Goal: Navigation & Orientation: Find specific page/section

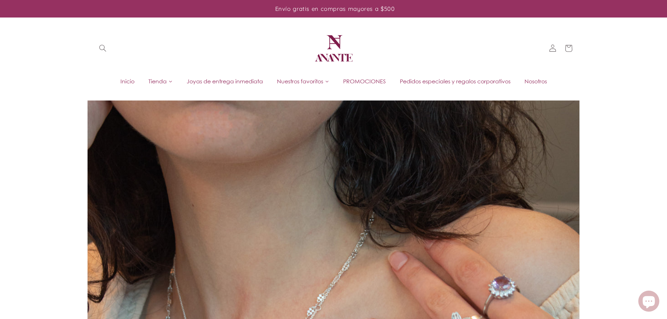
drag, startPoint x: 0, startPoint y: 0, endPoint x: 484, endPoint y: 45, distance: 486.1
click at [485, 47] on header "Inicio Tienda Joyas de entrega inmediata PROMOCIONES Pedidos especiales y regal…" at bounding box center [333, 55] width 514 height 76
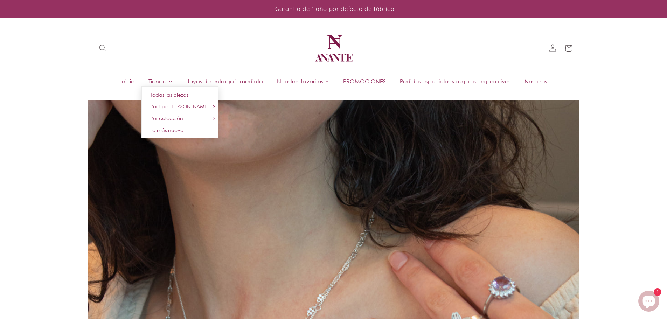
click at [168, 84] on link "Tienda" at bounding box center [160, 81] width 38 height 10
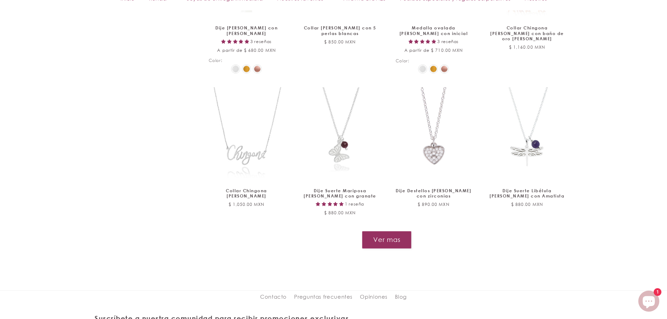
scroll to position [770, 0]
click at [379, 238] on button "Ver mas" at bounding box center [387, 238] width 50 height 17
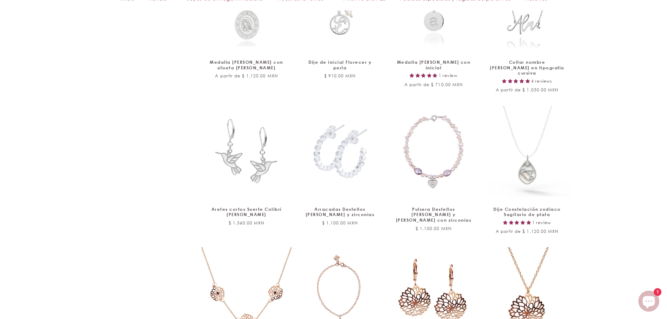
scroll to position [1260, 0]
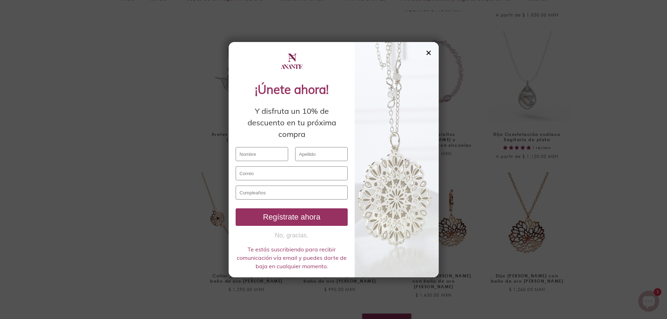
drag, startPoint x: 379, startPoint y: 229, endPoint x: 428, endPoint y: 53, distance: 183.1
click at [428, 53] on div "✕" at bounding box center [428, 53] width 6 height 8
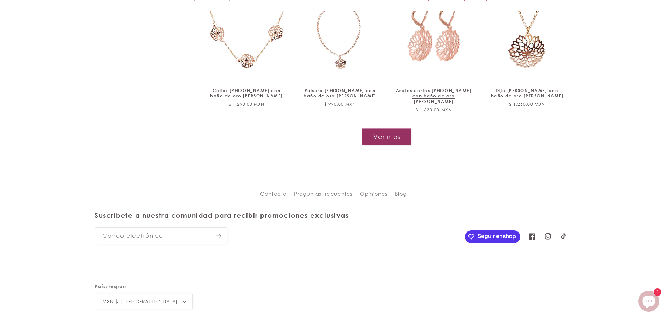
scroll to position [1446, 0]
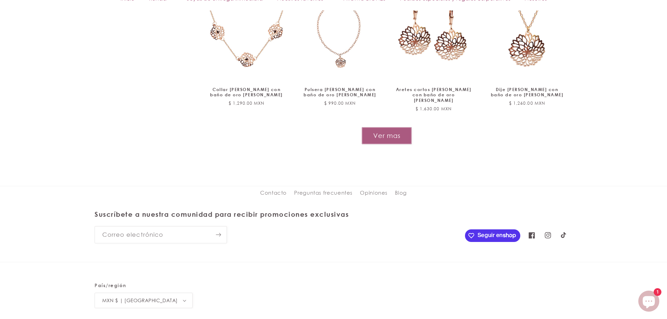
click at [391, 127] on button "Ver mas" at bounding box center [387, 135] width 50 height 17
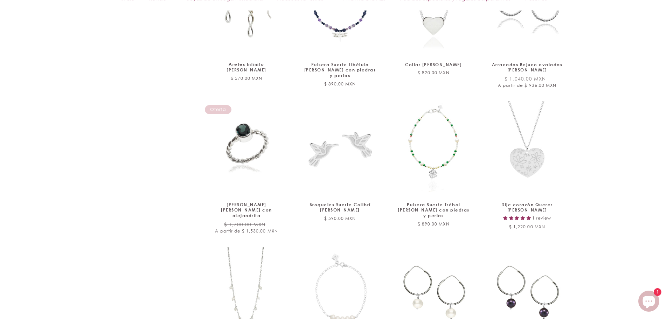
scroll to position [1929, 0]
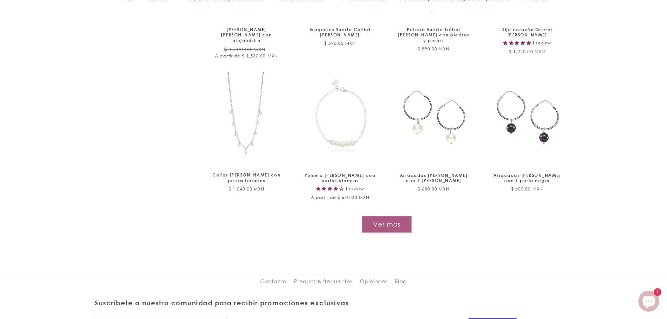
click at [388, 216] on button "Ver mas" at bounding box center [387, 224] width 50 height 17
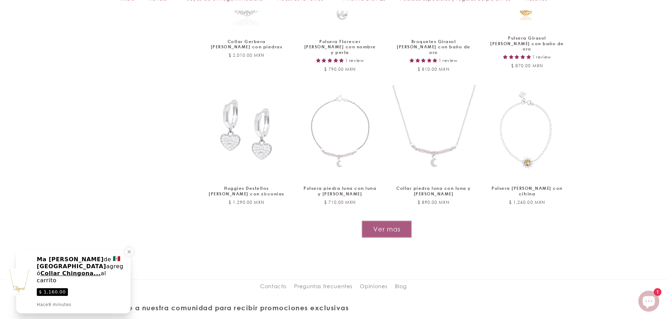
scroll to position [2574, 0]
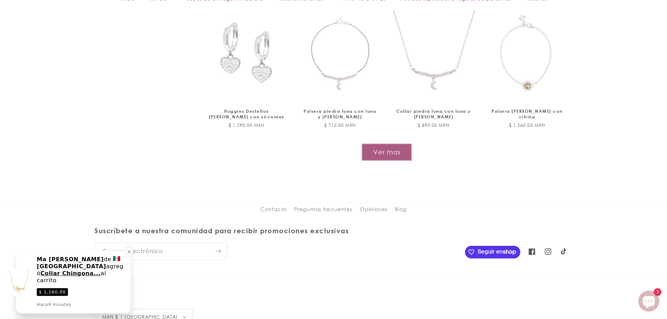
click at [388, 143] on button "Ver mas" at bounding box center [387, 151] width 50 height 17
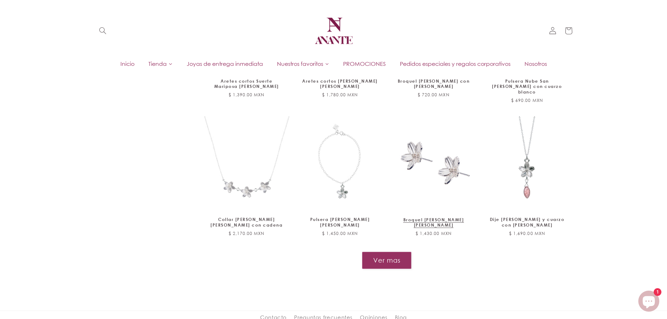
scroll to position [2987, 0]
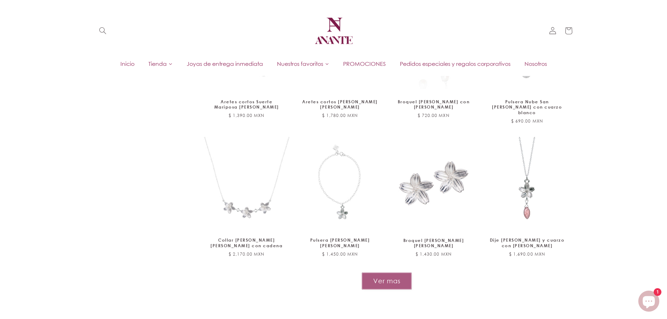
click at [388, 272] on button "Ver mas" at bounding box center [387, 280] width 50 height 17
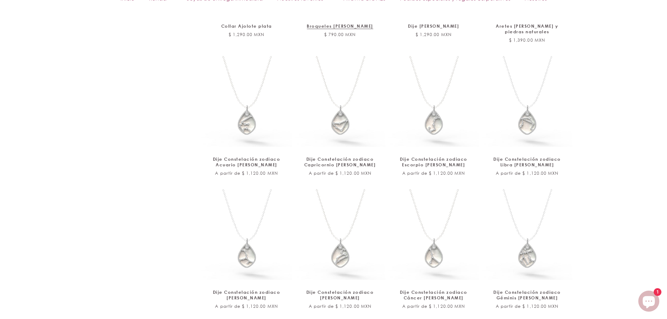
scroll to position [3617, 0]
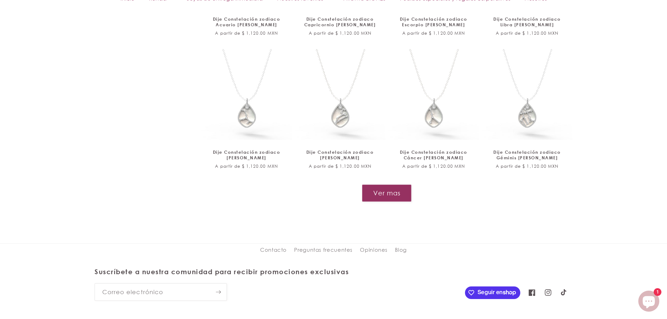
click at [393, 184] on button "Ver mas" at bounding box center [386, 192] width 49 height 17
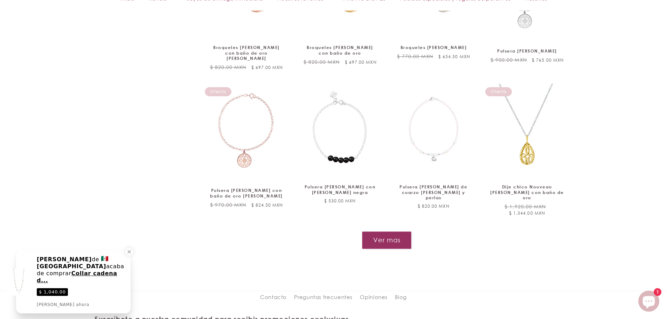
scroll to position [4177, 0]
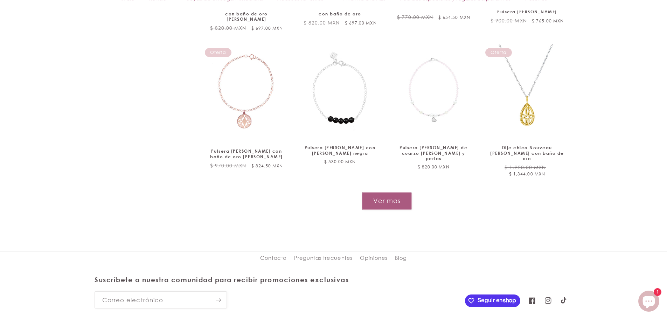
click at [401, 192] on button "Ver mas" at bounding box center [387, 200] width 50 height 17
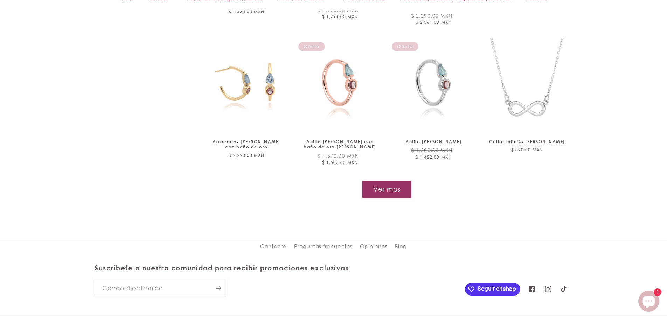
scroll to position [4762, 0]
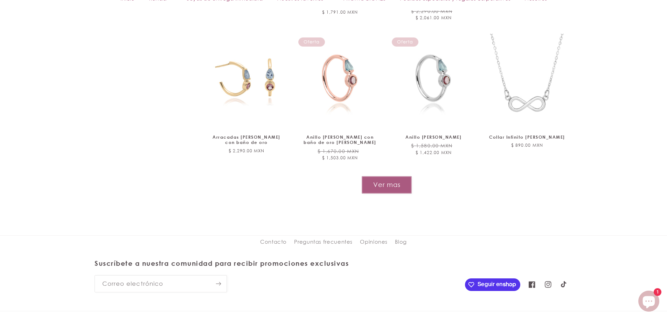
click at [388, 176] on button "Ver mas" at bounding box center [387, 184] width 50 height 17
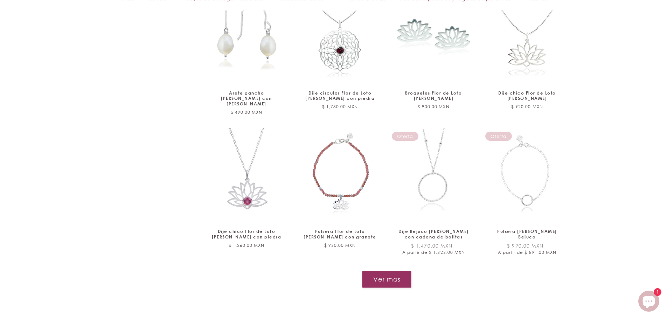
scroll to position [5245, 0]
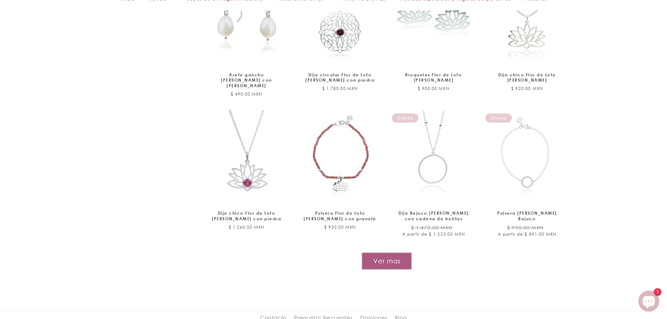
click at [398, 252] on button "Ver mas" at bounding box center [387, 260] width 50 height 17
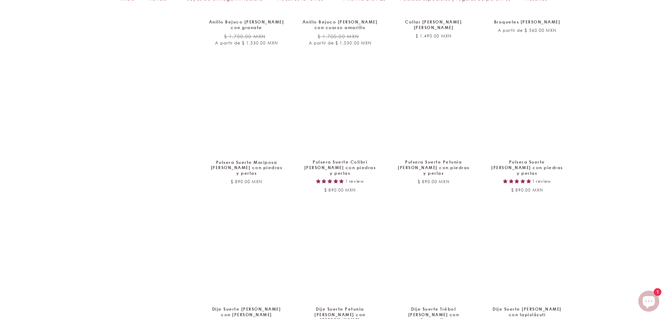
scroll to position [5735, 0]
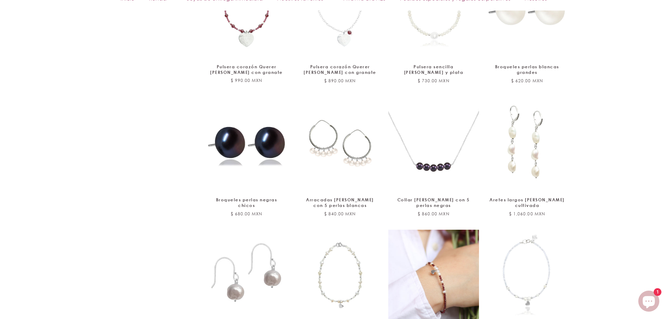
scroll to position [6260, 0]
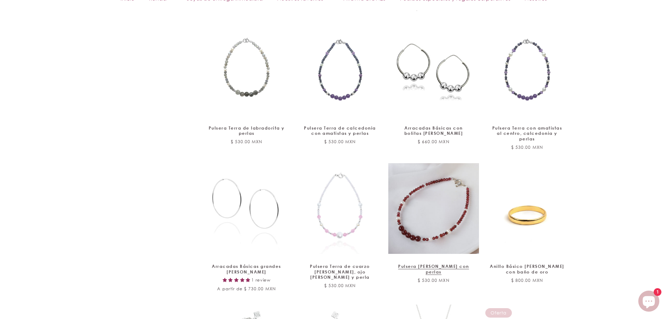
scroll to position [6820, 0]
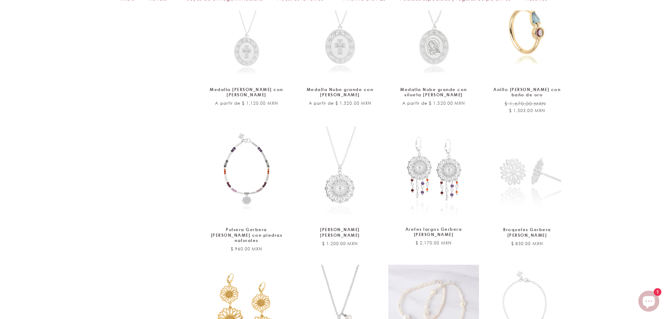
scroll to position [7484, 0]
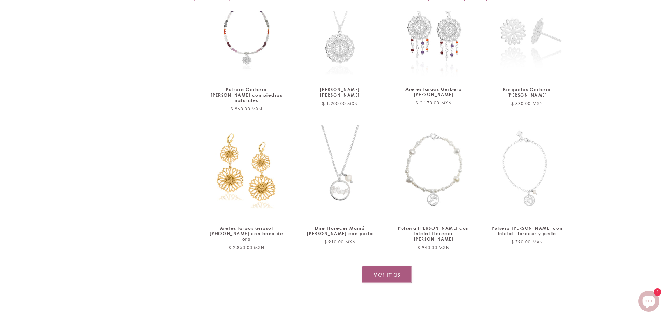
click at [367, 266] on button "Ver mas" at bounding box center [387, 274] width 50 height 17
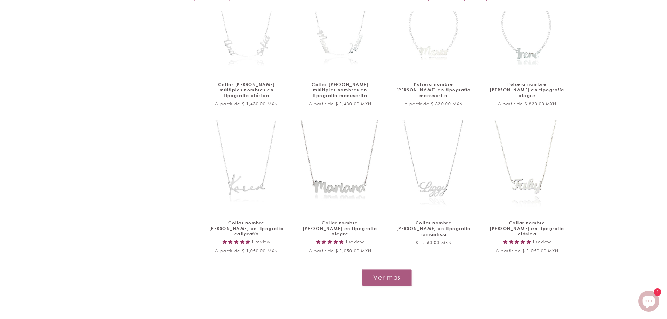
scroll to position [8089, 0]
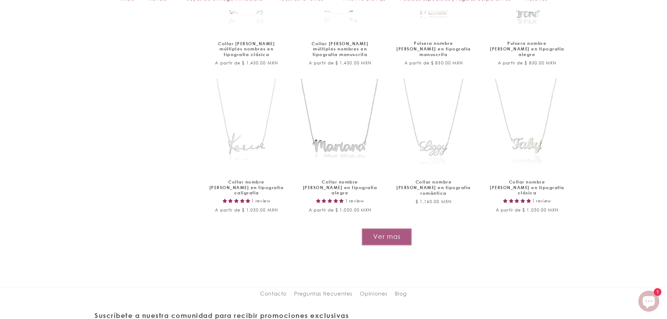
click at [392, 228] on button "Ver mas" at bounding box center [387, 236] width 50 height 17
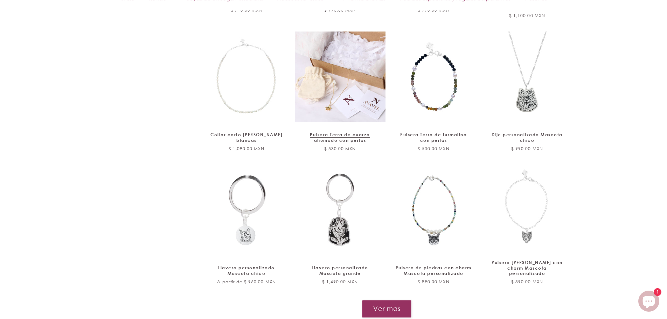
scroll to position [8572, 0]
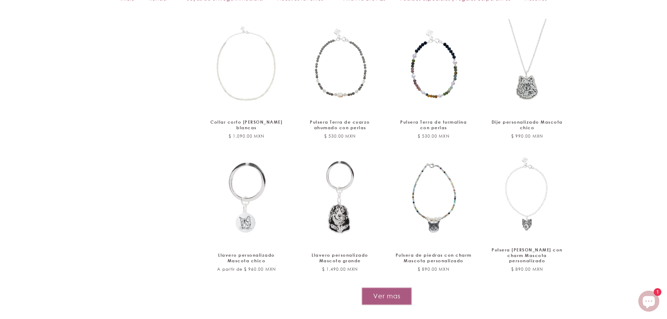
click at [393, 287] on button "Ver mas" at bounding box center [387, 295] width 50 height 17
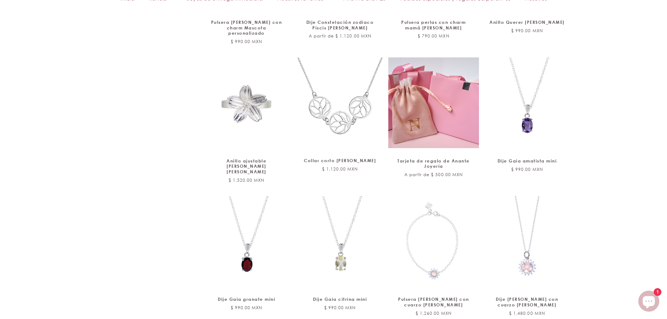
scroll to position [9027, 0]
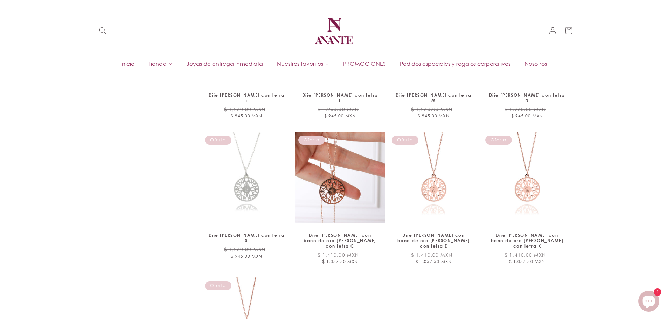
scroll to position [9552, 0]
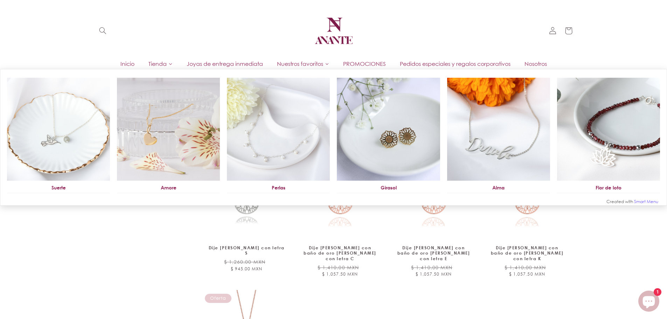
click at [323, 66] on link "Nuestros favoritos" at bounding box center [303, 63] width 66 height 10
click at [329, 66] on link "Nuestros favoritos" at bounding box center [303, 63] width 66 height 10
